Goal: Transaction & Acquisition: Purchase product/service

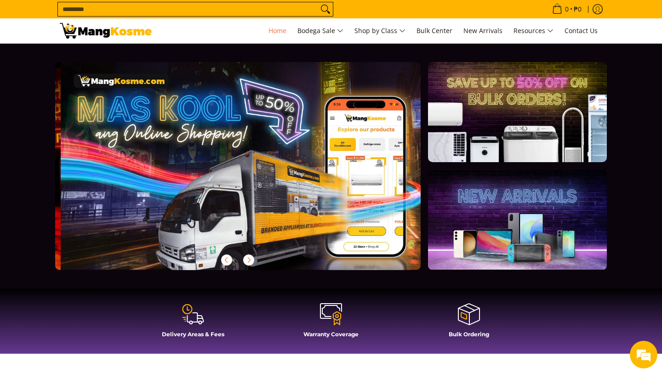
scroll to position [0, 365]
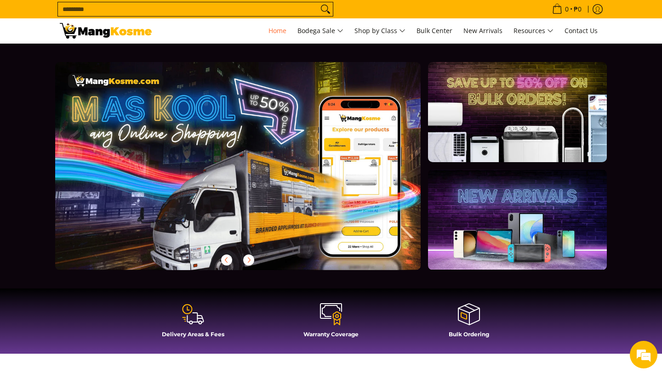
click at [222, 34] on nav "0 Log in Create an Account Search... Home" at bounding box center [381, 30] width 441 height 25
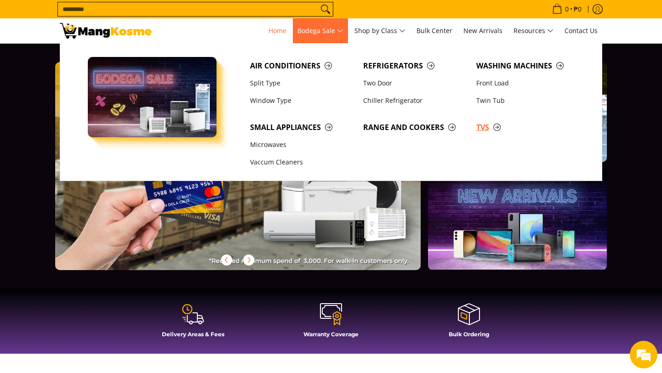
scroll to position [0, 1096]
click at [495, 128] on span "TVs" at bounding box center [528, 127] width 104 height 11
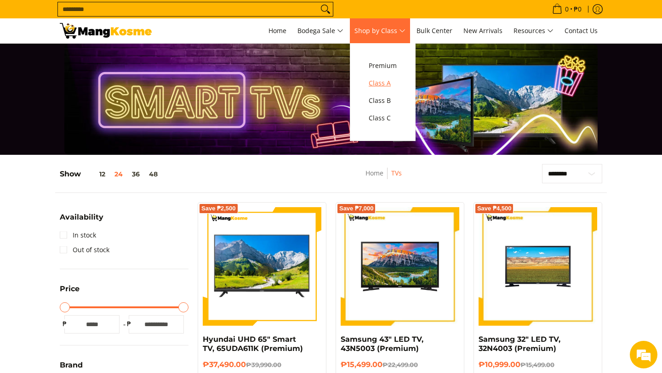
click at [392, 86] on span "Class A" at bounding box center [382, 83] width 28 height 11
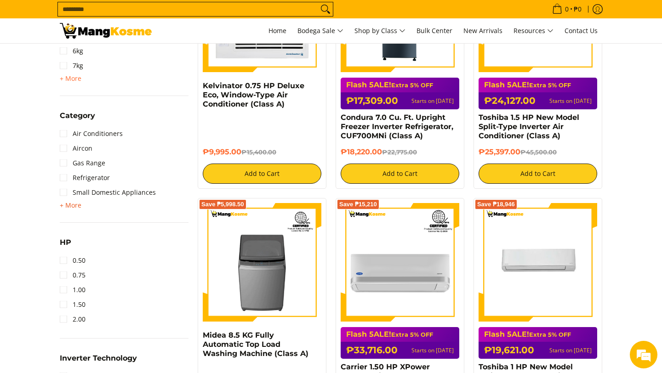
click at [76, 208] on span "+ More" at bounding box center [71, 205] width 22 height 7
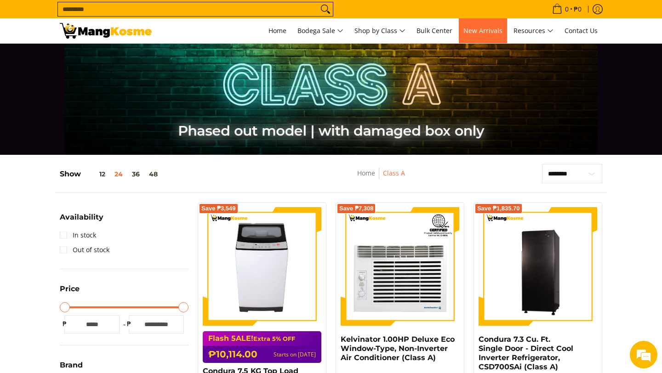
click at [468, 34] on span "New Arrivals" at bounding box center [482, 30] width 39 height 9
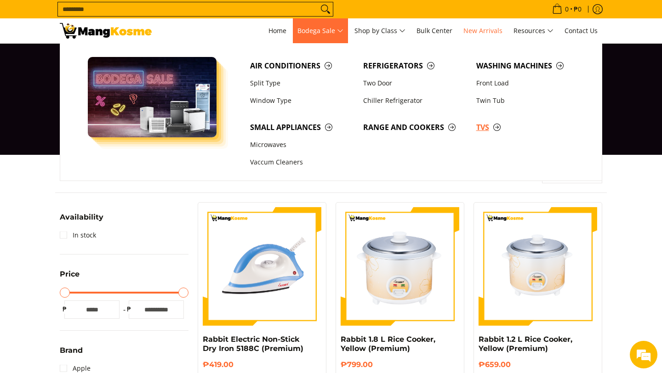
click at [496, 130] on span "TVs" at bounding box center [528, 127] width 104 height 11
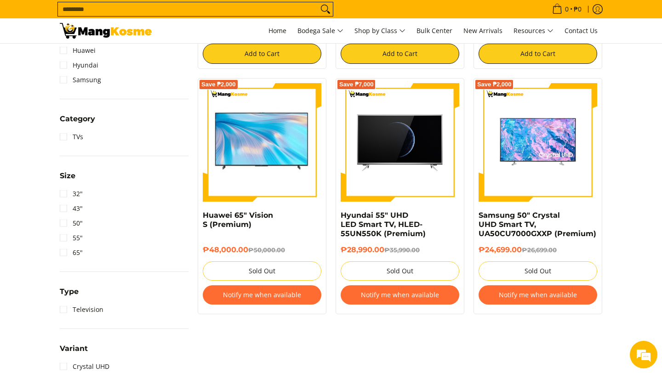
scroll to position [339, 0]
